Goal: Task Accomplishment & Management: Use online tool/utility

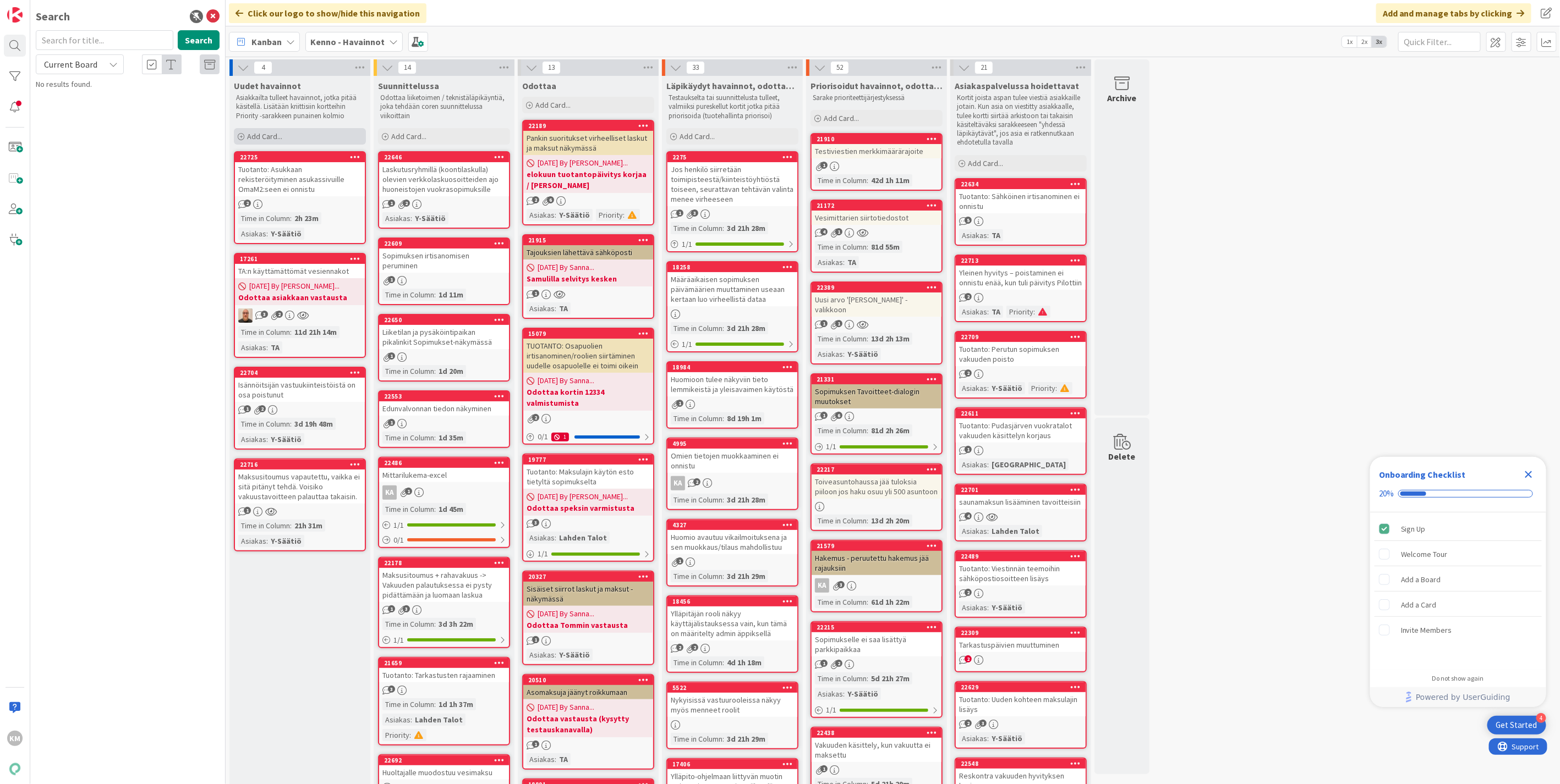
click at [277, 138] on span "Add Card..." at bounding box center [265, 137] width 35 height 10
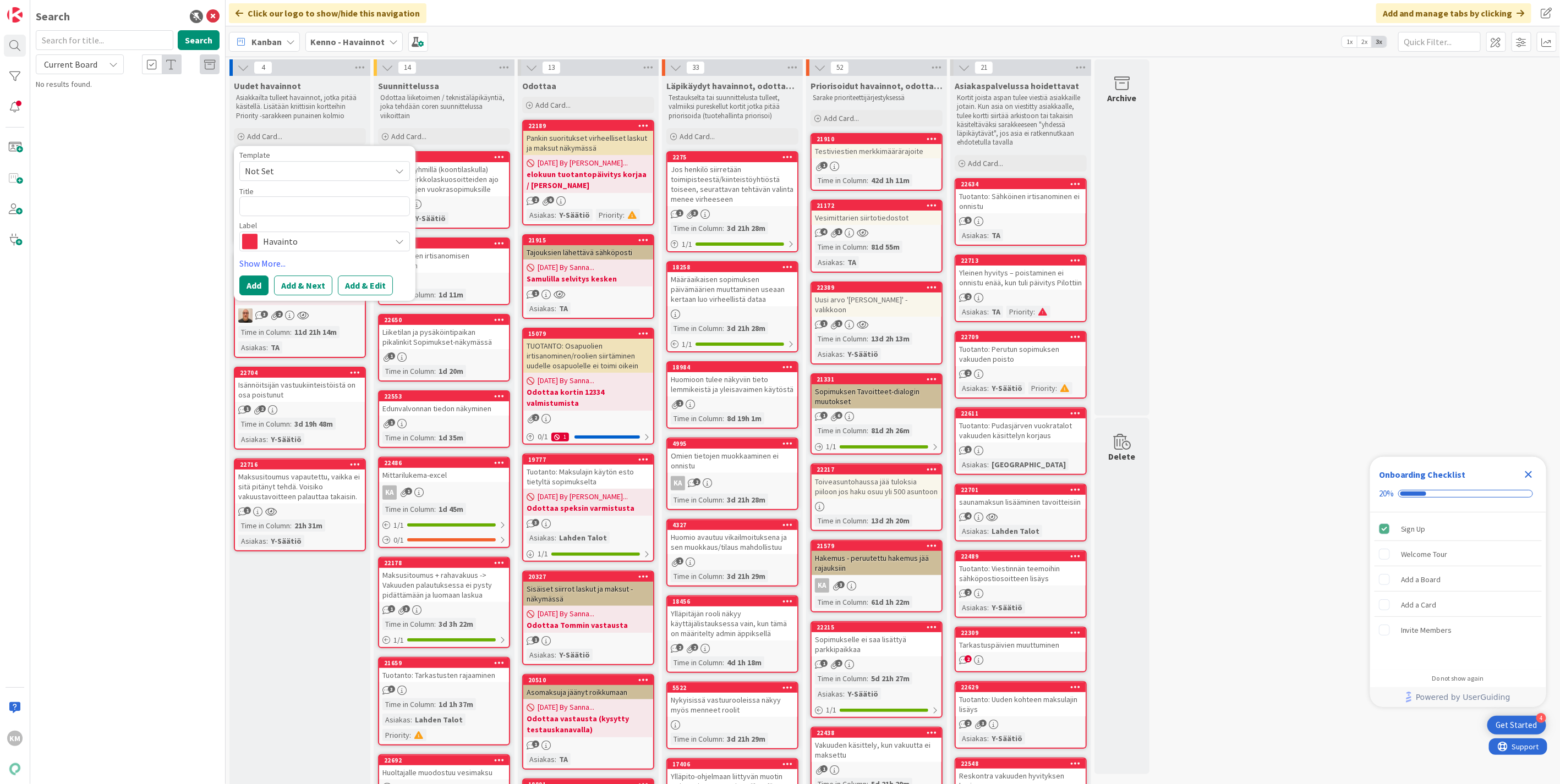
type textarea "x"
type textarea "Kiireellisyys: Normaali Kiirellisyyden syy: Kennoympäristö: Kenno-osio: Reskont…"
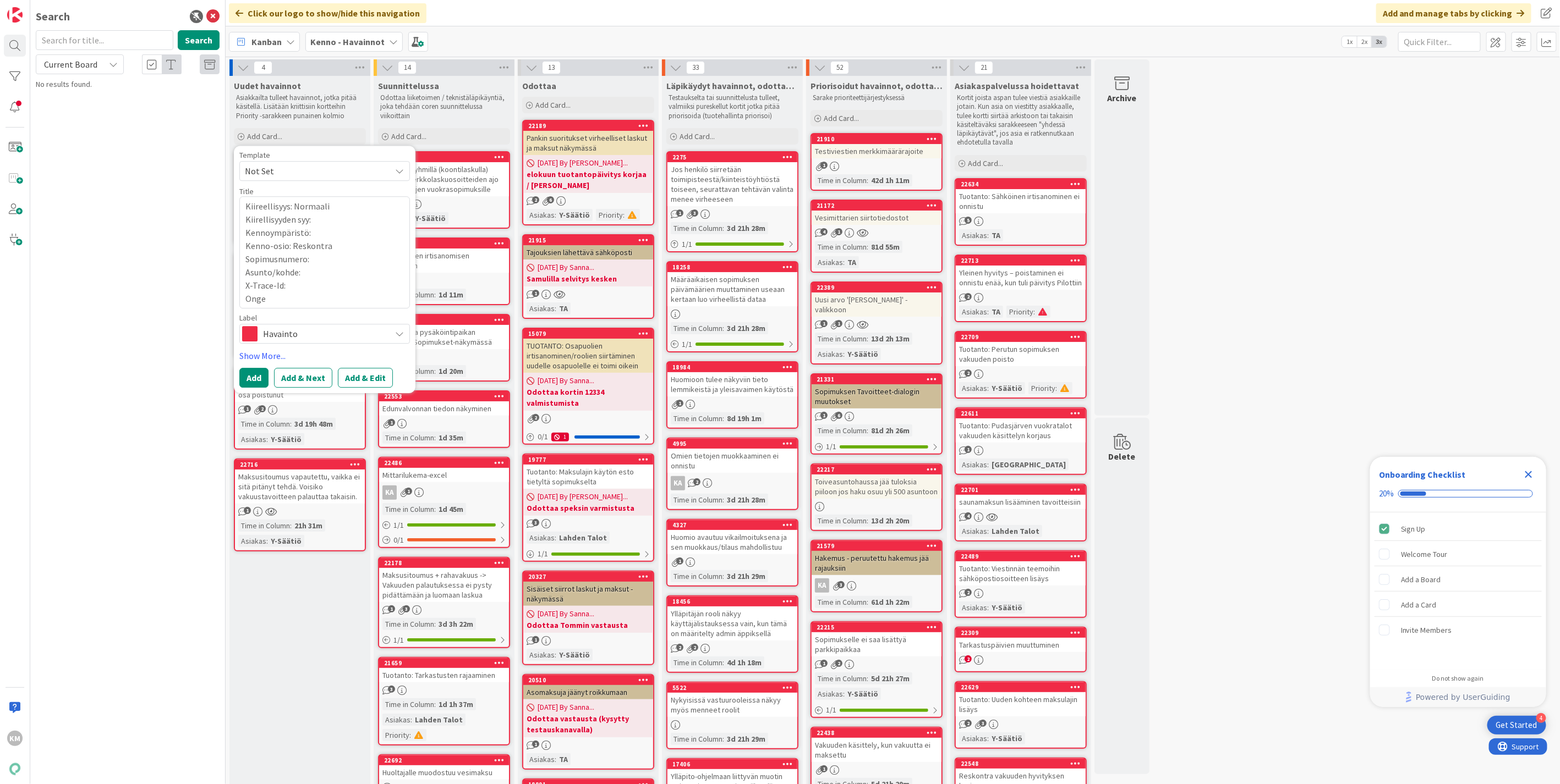
drag, startPoint x: 253, startPoint y: 301, endPoint x: 217, endPoint y: 183, distance: 123.4
click at [217, 183] on div "KM Search Search Current Board No results found. Click our logo to show/hide th…" at bounding box center [780, 392] width 1560 height 784
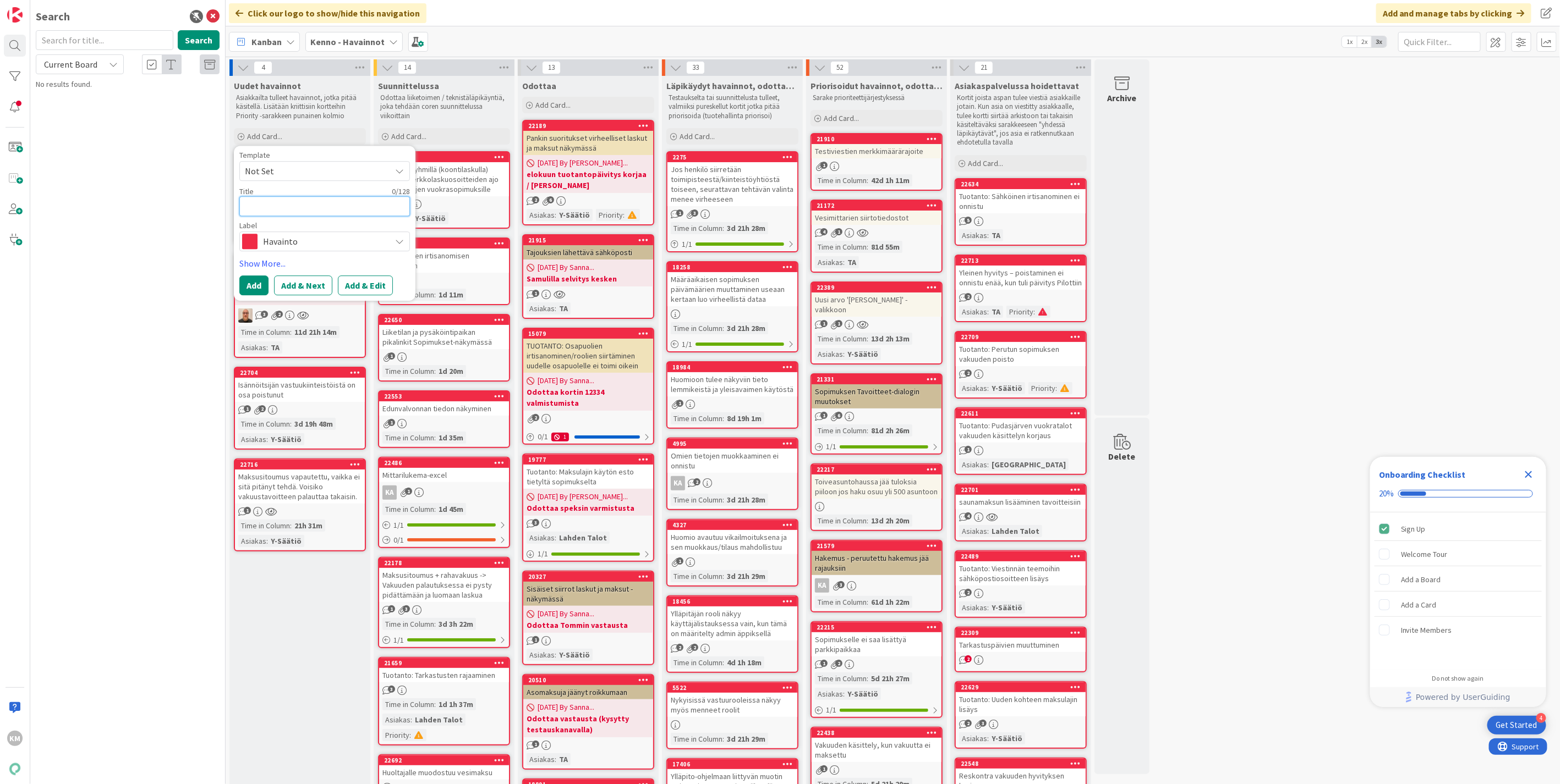
paste textarea "Yleisten asetuksien tallennus ei onnistu kaikissa yhtiöissä pilottiympäristössä"
type textarea "x"
type textarea "Yleisten asetuksien tallennus ei onnistu kaikissa yhtiöissä pilottiympäristössä"
click at [363, 298] on button "Add & Edit" at bounding box center [366, 298] width 55 height 20
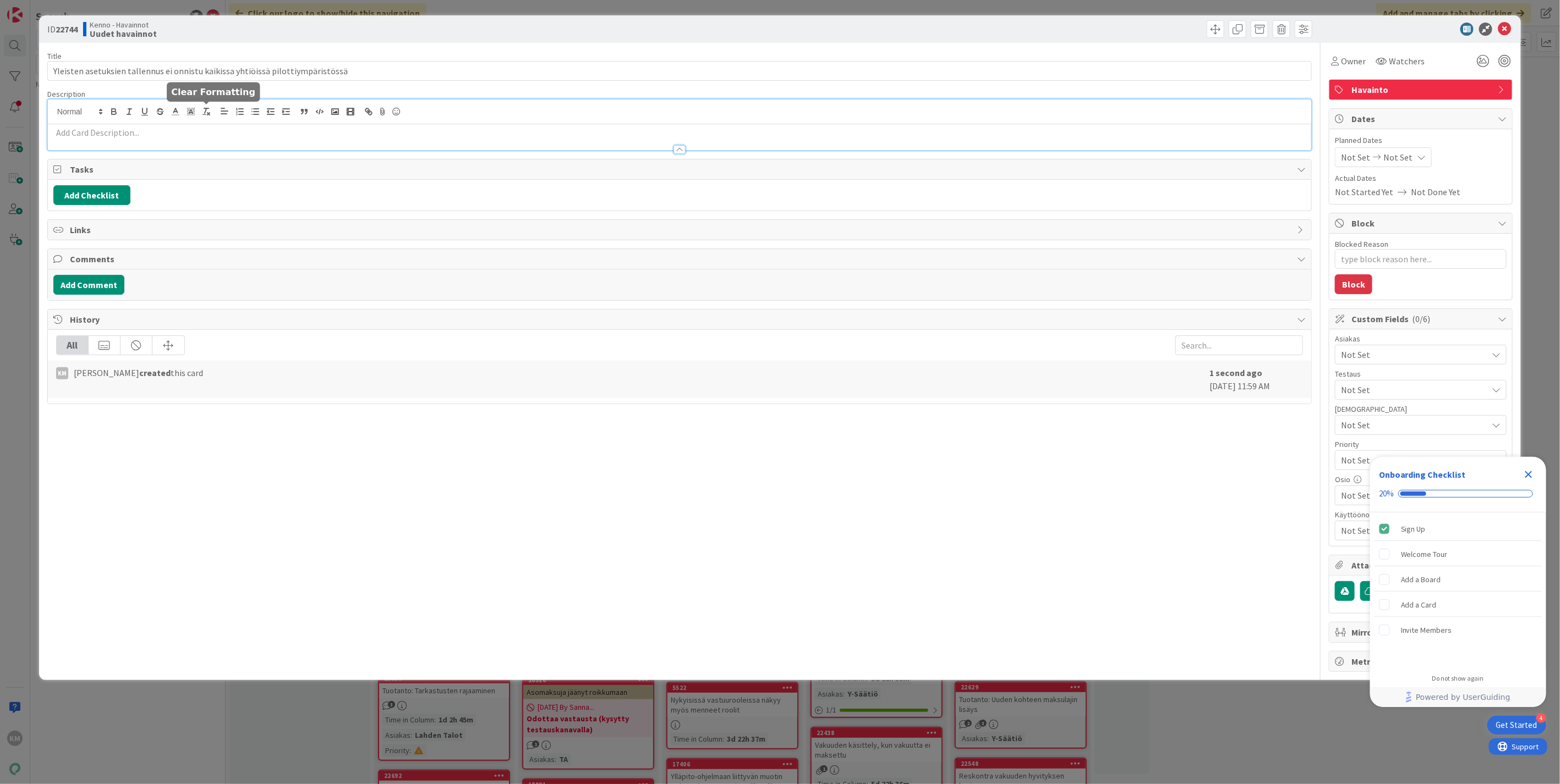
click at [209, 111] on div at bounding box center [680, 124] width 1264 height 50
paste div
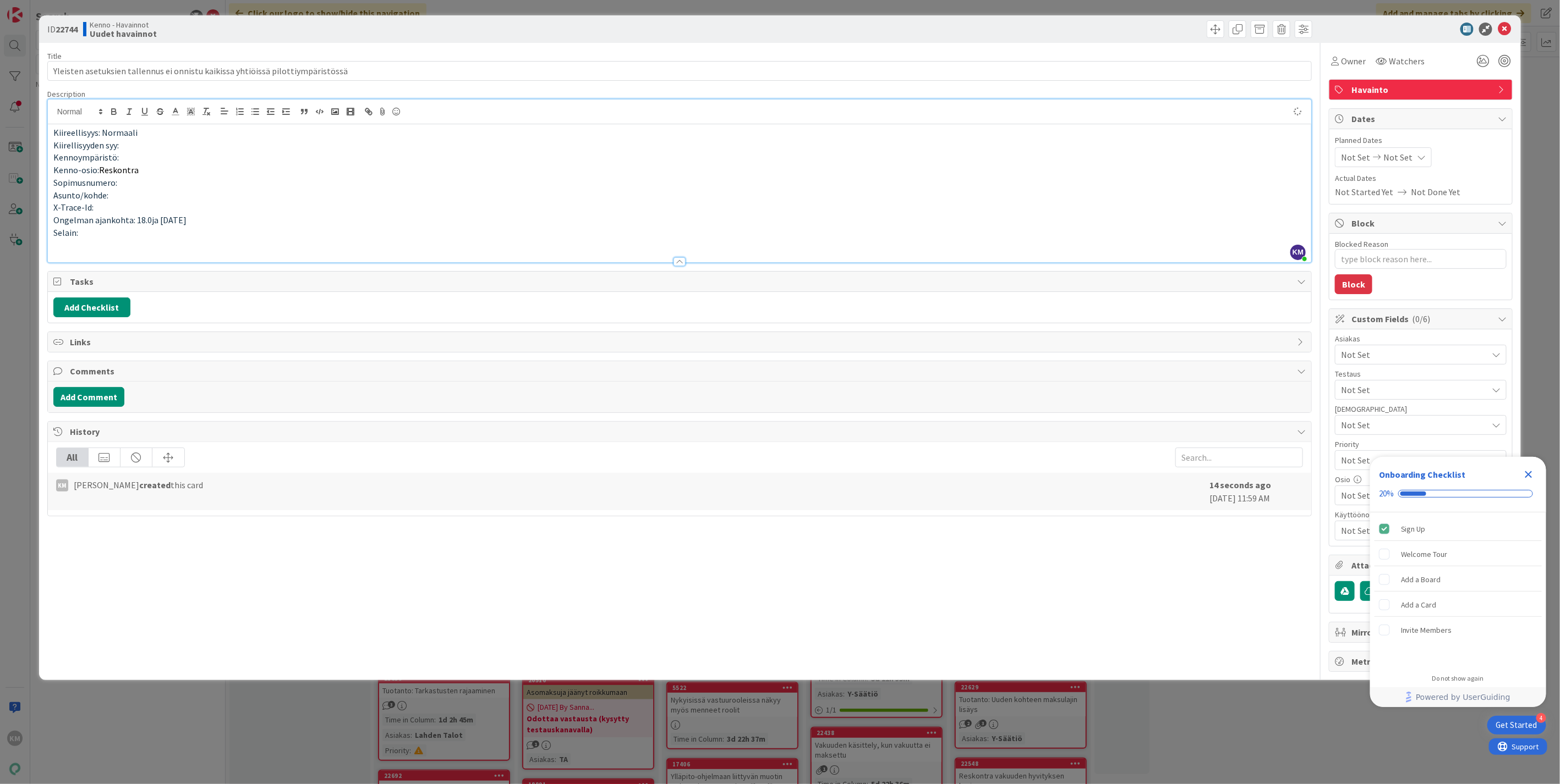
type textarea "x"
click at [158, 151] on p "Kennoympäristö:" at bounding box center [679, 157] width 1253 height 13
click at [80, 246] on p at bounding box center [679, 245] width 1253 height 13
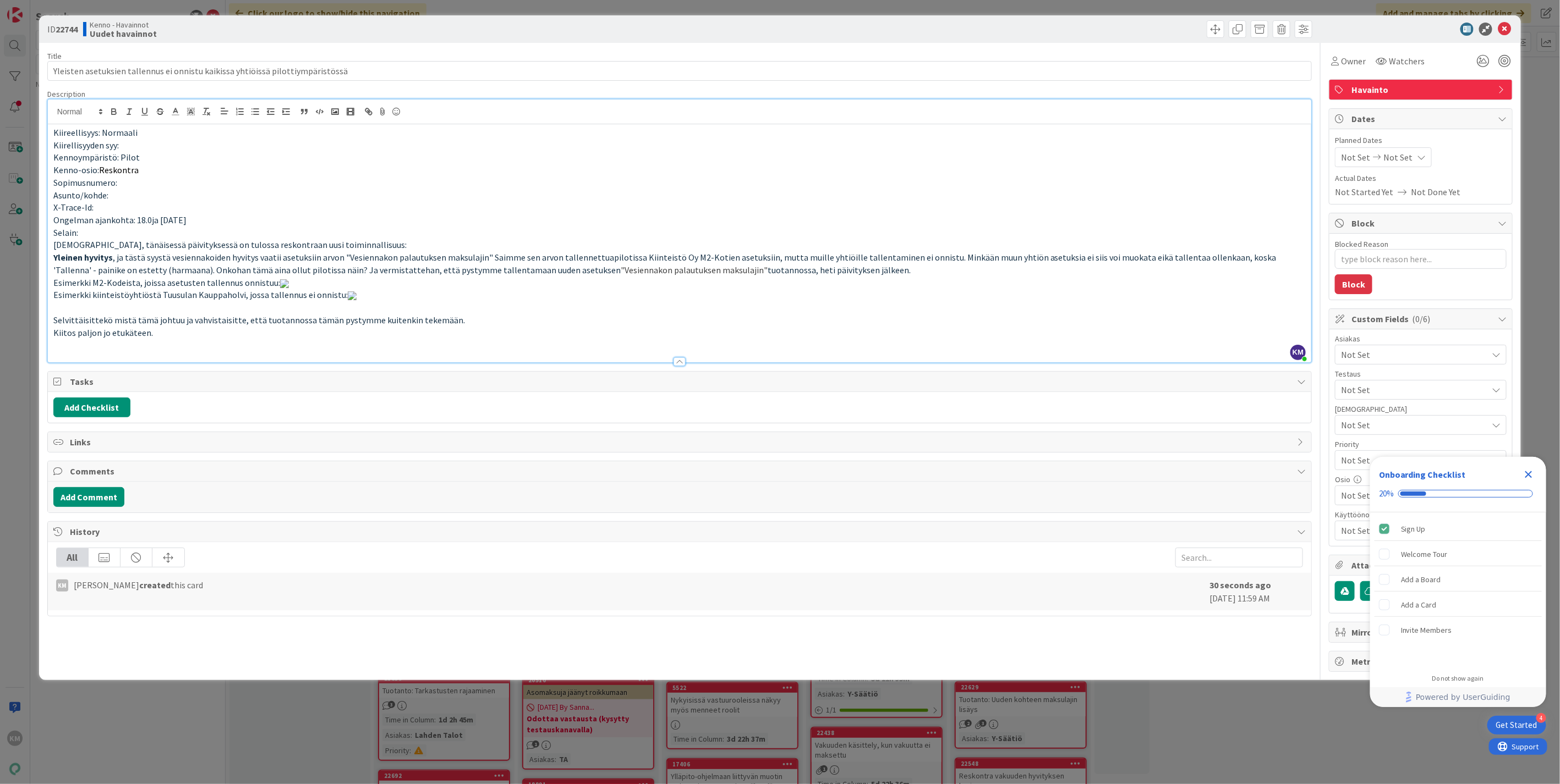
scroll to position [841, 0]
click at [106, 508] on button "Add Comment" at bounding box center [88, 496] width 71 height 20
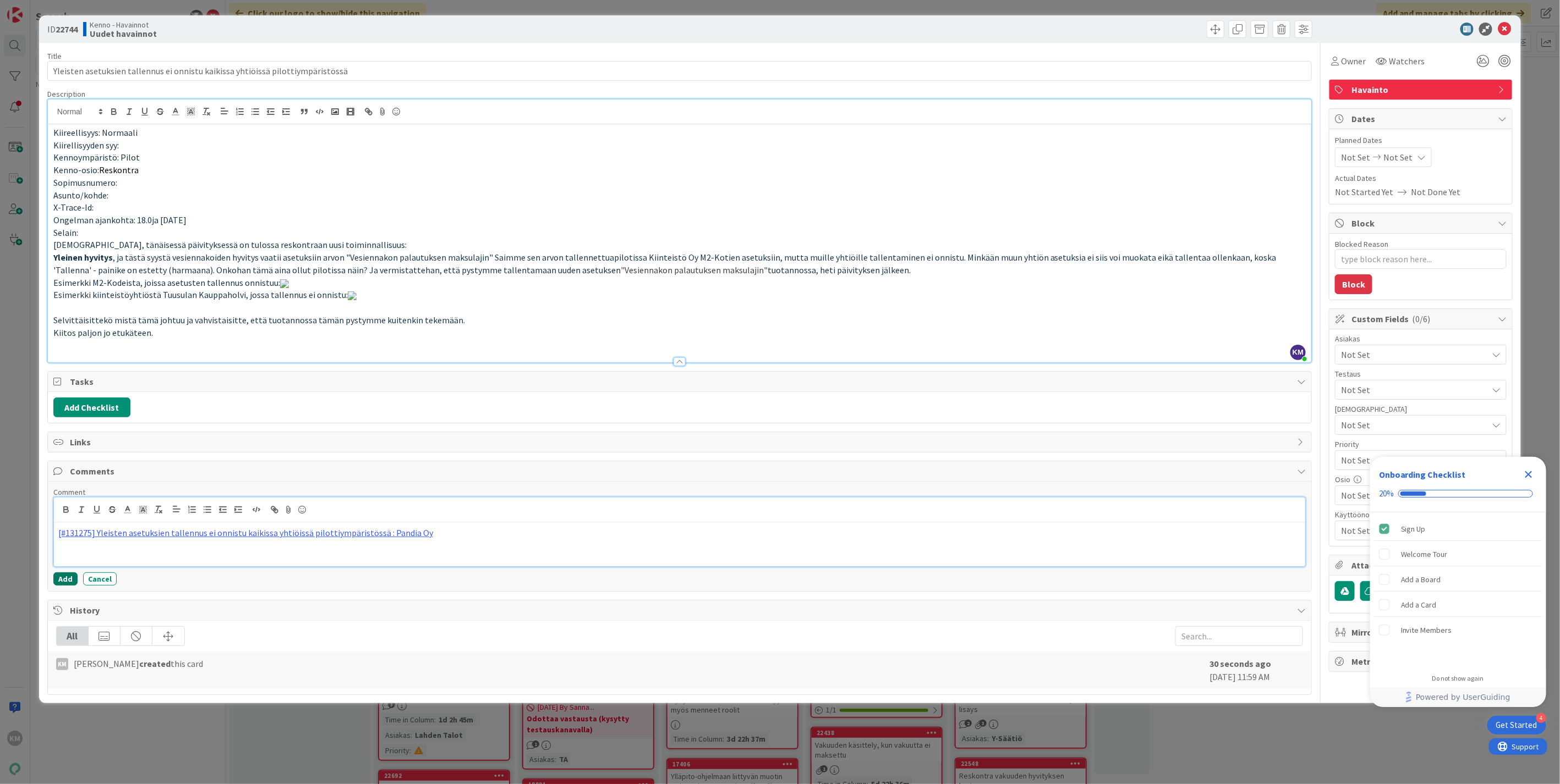
click at [74, 585] on button "Add" at bounding box center [65, 579] width 24 height 13
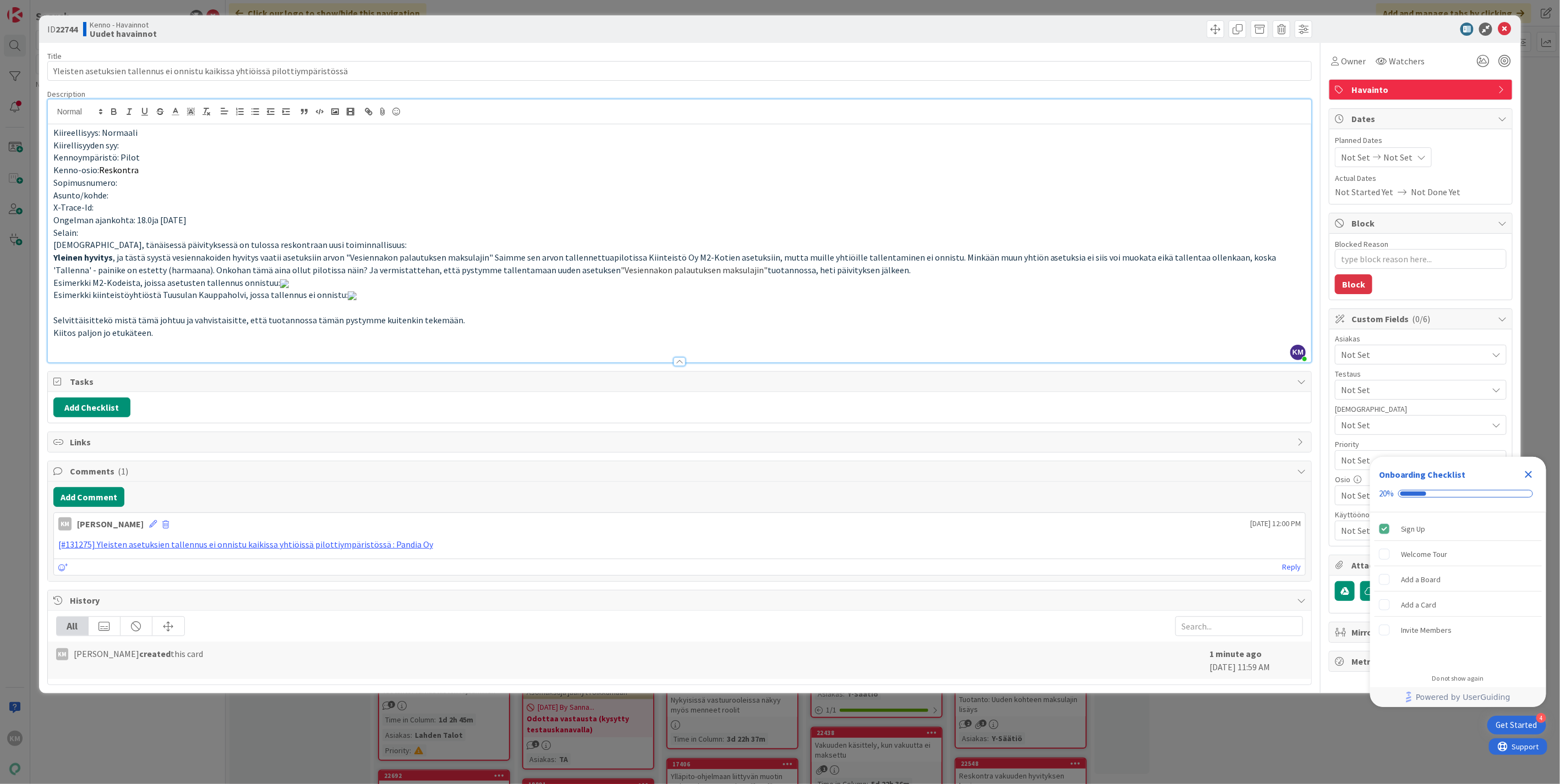
scroll to position [0, 0]
click at [1390, 61] on span "Watchers" at bounding box center [1407, 61] width 36 height 13
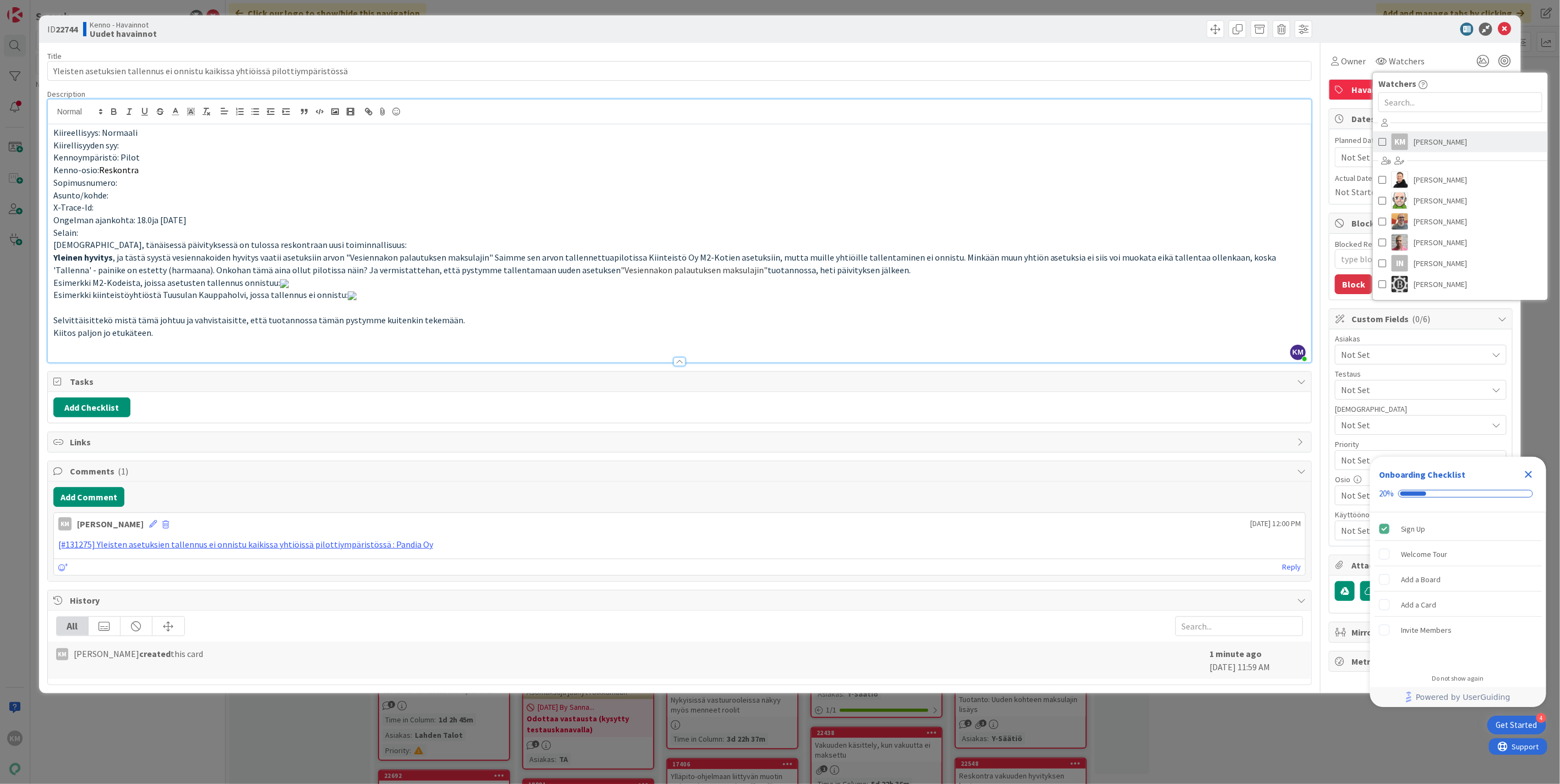
click at [1414, 138] on span "[PERSON_NAME]" at bounding box center [1440, 141] width 53 height 16
click at [1408, 34] on div at bounding box center [1414, 28] width 194 height 13
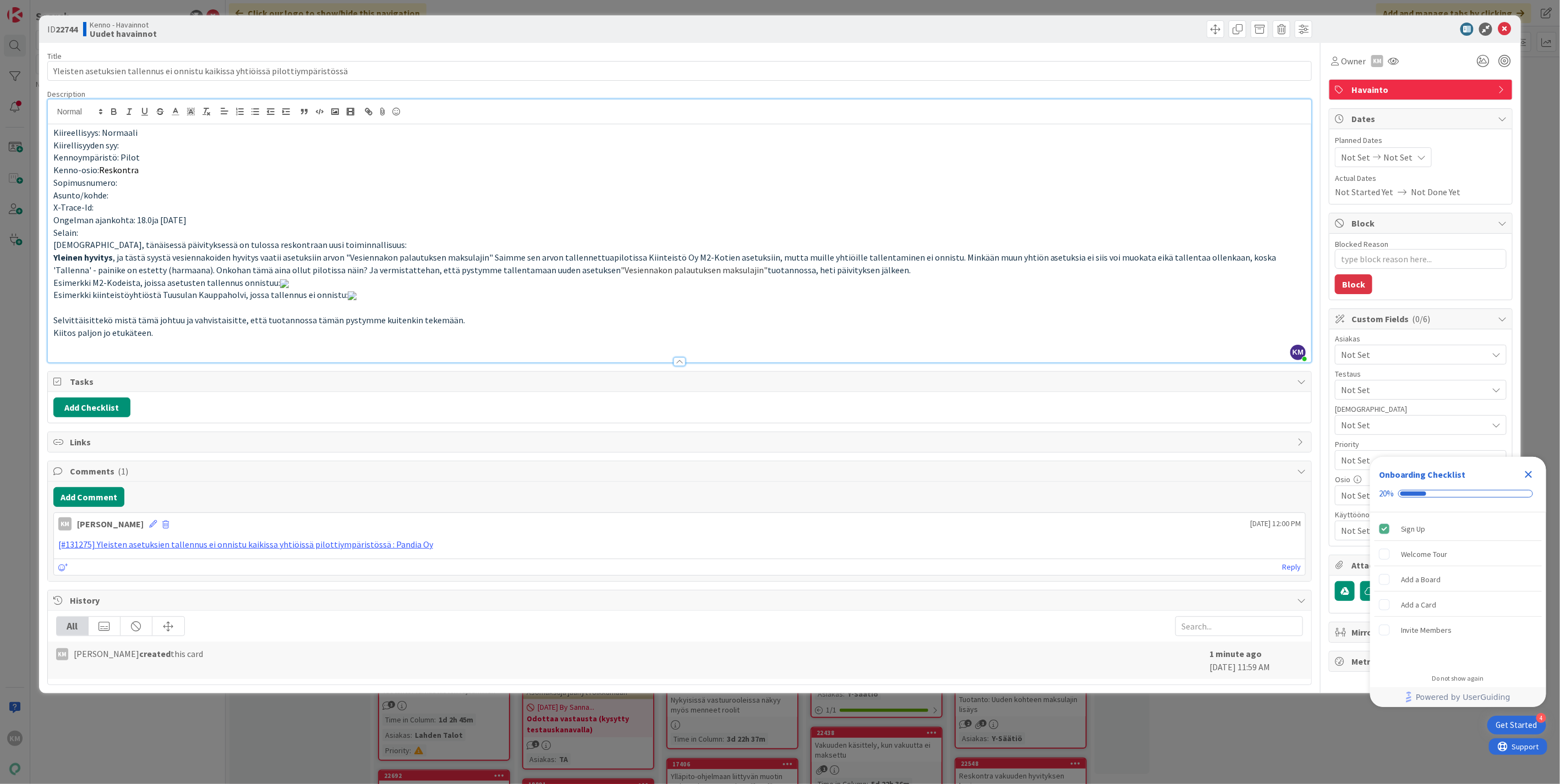
click at [1430, 356] on span "Not Set" at bounding box center [1414, 354] width 146 height 13
click at [1394, 402] on link "Y-Säätiö" at bounding box center [1419, 400] width 175 height 20
type textarea "x"
click at [1504, 385] on div "ID 22744 Kenno - Havainnot Uudet havainnot Title 79 / 128 Yleisten asetuksien t…" at bounding box center [780, 354] width 1482 height 678
click at [1527, 470] on icon "Close Checklist" at bounding box center [1528, 474] width 13 height 13
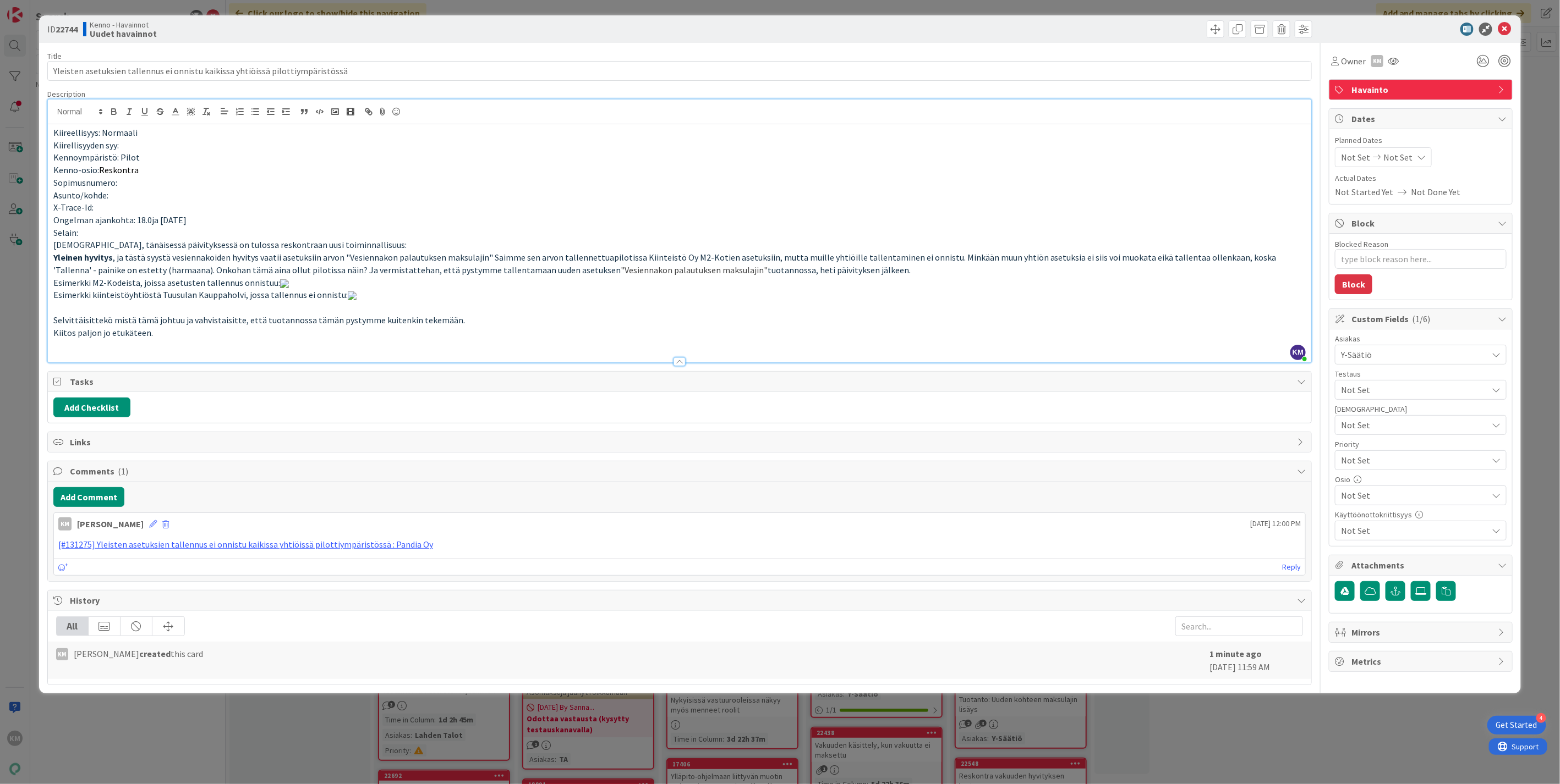
click at [67, 27] on b "22744" at bounding box center [67, 29] width 22 height 11
click at [67, 27] on b "22744" at bounding box center [67, 29] width 22 height 11
copy b "22744"
click at [1497, 24] on icon at bounding box center [1503, 28] width 13 height 13
